Goal: Task Accomplishment & Management: Use online tool/utility

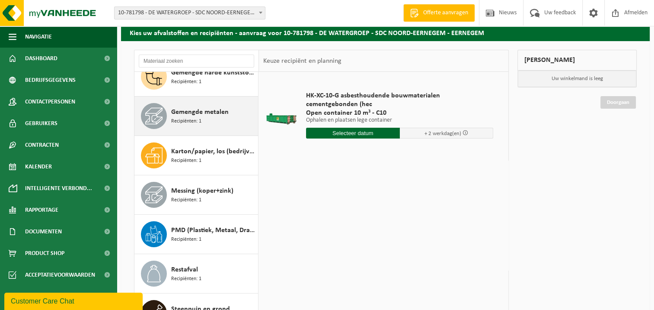
scroll to position [112, 0]
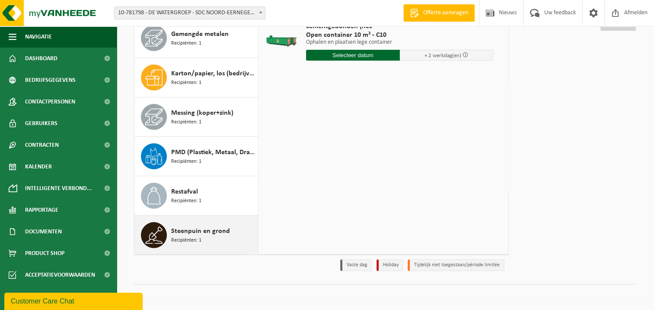
drag, startPoint x: 219, startPoint y: 235, endPoint x: 222, endPoint y: 224, distance: 10.9
click at [219, 234] on span "Steenpuin en grond" at bounding box center [200, 231] width 59 height 10
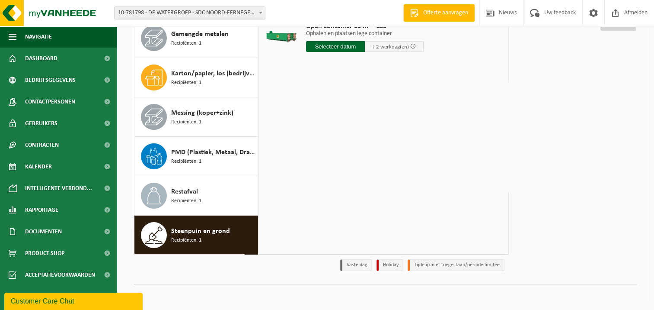
click at [349, 42] on input "text" at bounding box center [335, 46] width 59 height 11
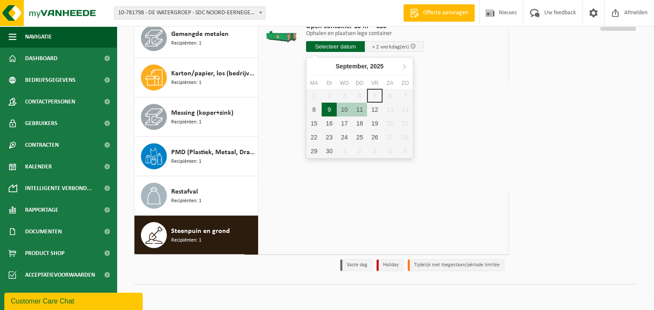
click at [336, 106] on div "9" at bounding box center [329, 109] width 15 height 14
type input "Van 2025-09-09"
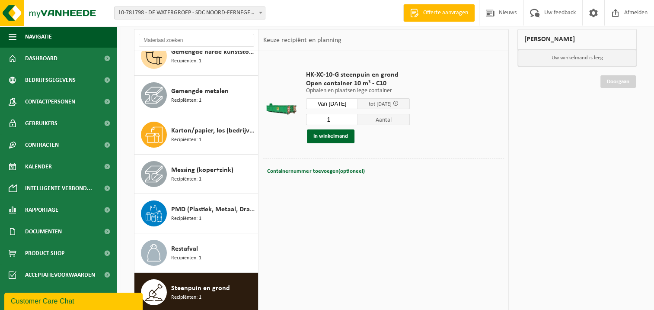
scroll to position [0, 0]
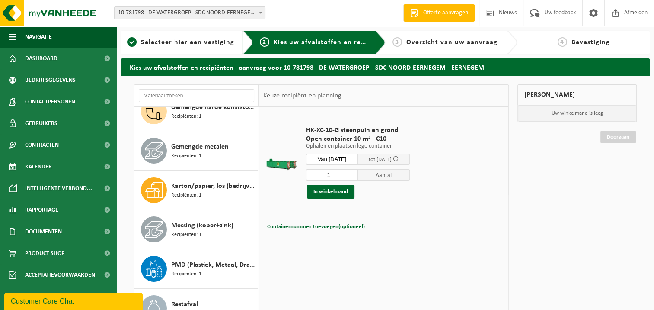
click at [550, 91] on div "Mijn winkelmand" at bounding box center [577, 94] width 119 height 21
click at [345, 190] on button "In winkelmand" at bounding box center [331, 192] width 48 height 14
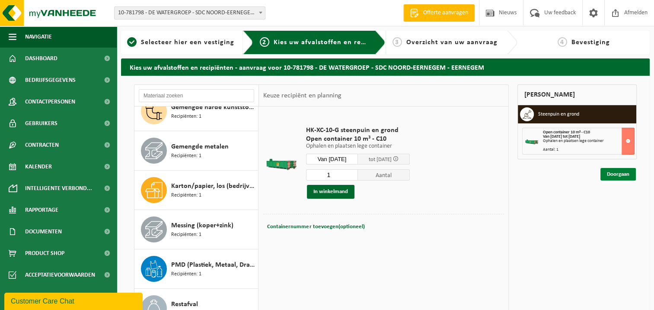
click at [619, 175] on link "Doorgaan" at bounding box center [618, 174] width 35 height 13
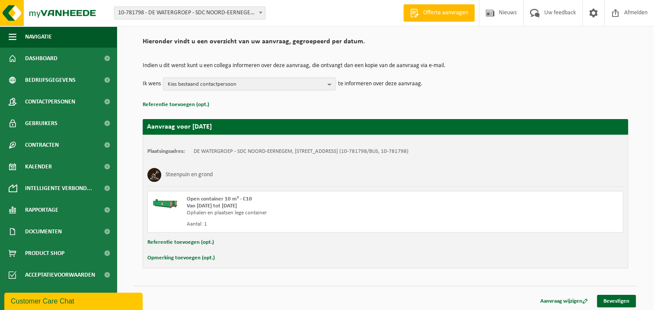
scroll to position [61, 0]
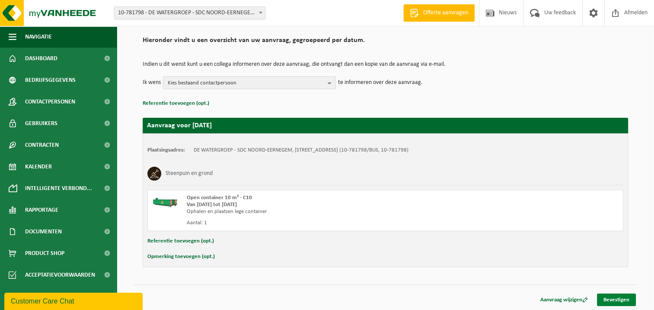
click at [615, 298] on link "Bevestigen" at bounding box center [616, 299] width 39 height 13
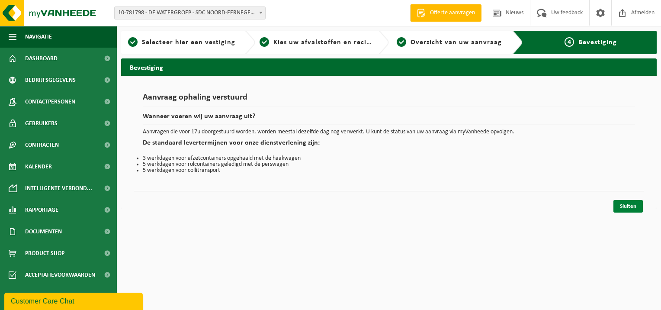
click at [624, 206] on link "Sluiten" at bounding box center [627, 206] width 29 height 13
